Goal: Task Accomplishment & Management: Manage account settings

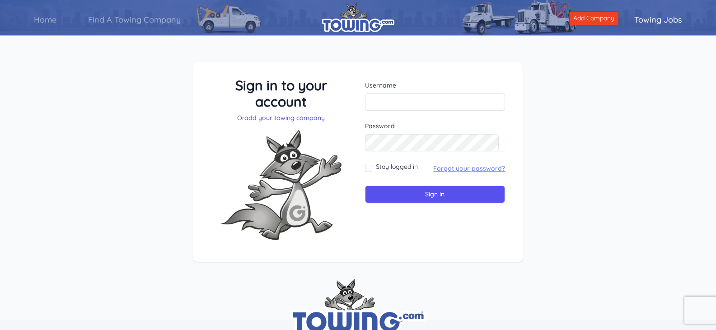
click at [447, 165] on link "Forgot your password?" at bounding box center [469, 169] width 72 height 8
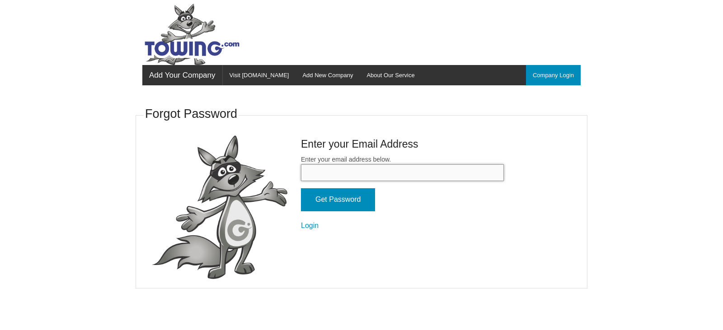
click at [335, 171] on input "Enter your email address below." at bounding box center [402, 173] width 203 height 17
paste input "[EMAIL_ADDRESS][DOMAIN_NAME]"
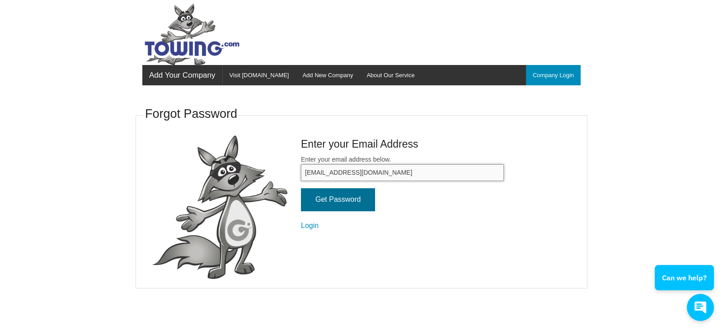
type input "[EMAIL_ADDRESS][DOMAIN_NAME]"
click at [326, 198] on input "Get Password" at bounding box center [338, 199] width 74 height 23
